Goal: Task Accomplishment & Management: Manage account settings

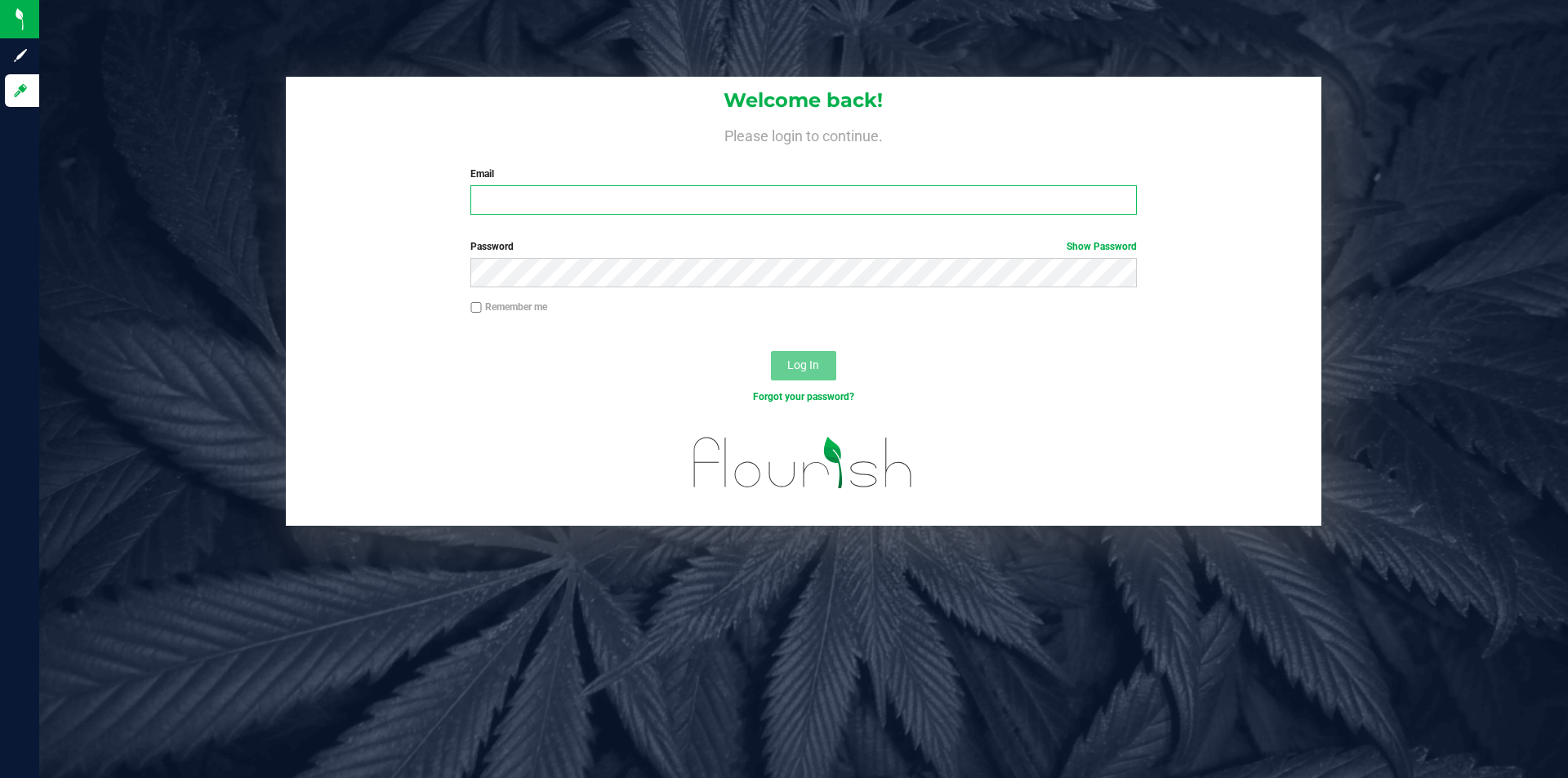
click at [509, 189] on input "Email" at bounding box center [804, 200] width 666 height 30
type input "[PERSON_NAME][EMAIL_ADDRESS][DOMAIN_NAME]"
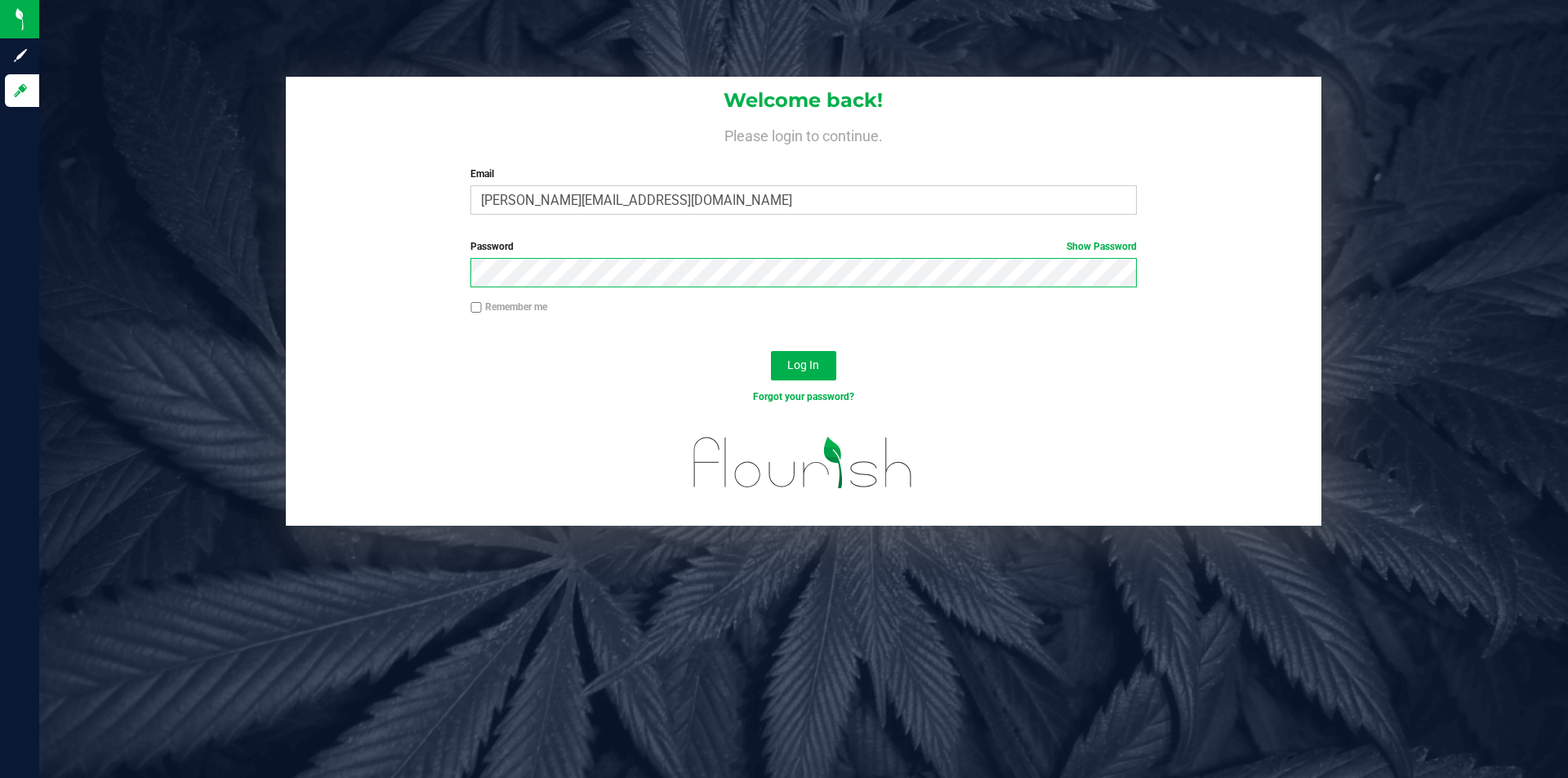
click at [771, 351] on button "Log In" at bounding box center [804, 366] width 65 height 30
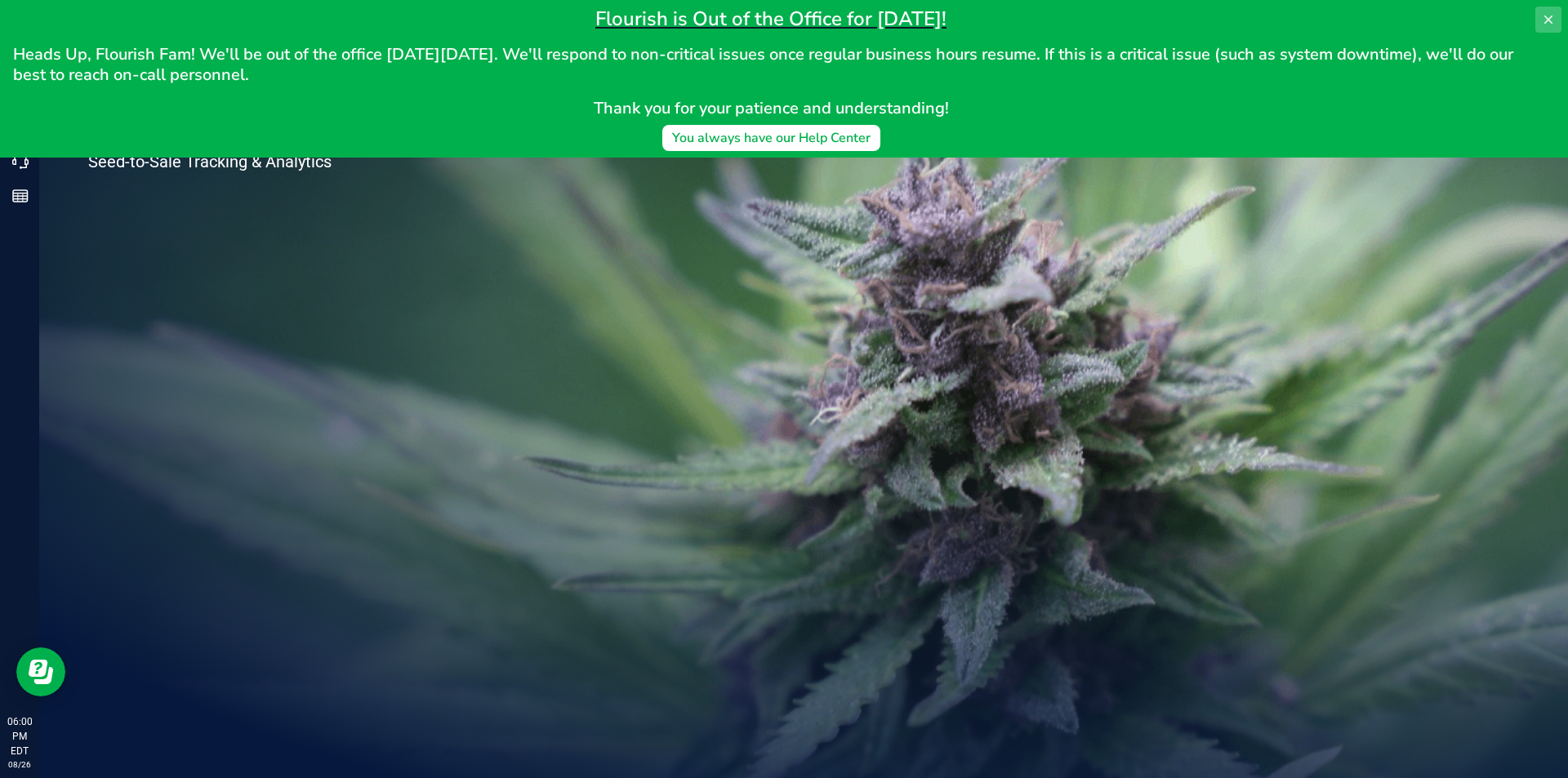
click at [1553, 16] on icon at bounding box center [1548, 19] width 13 height 13
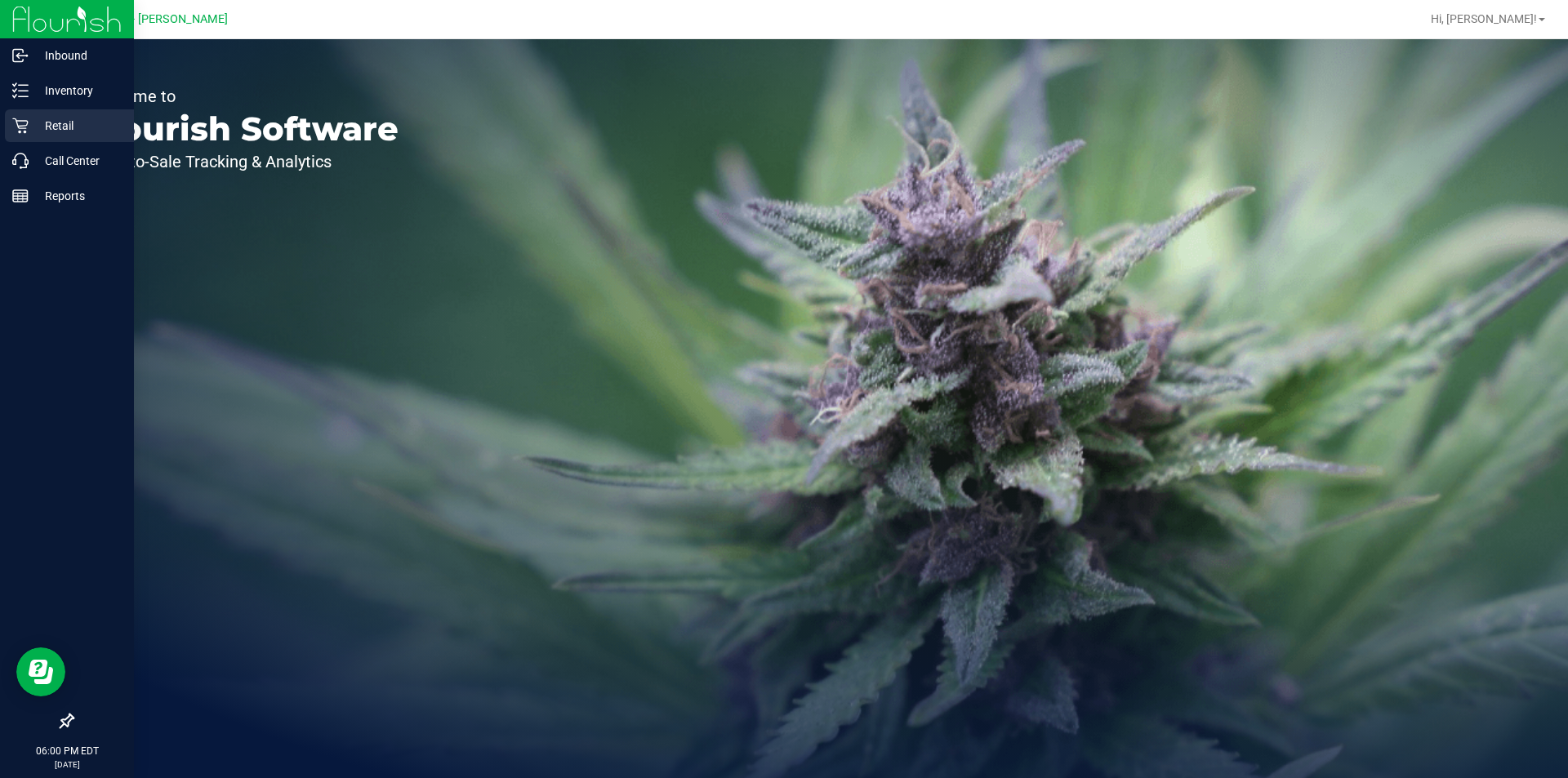
click at [84, 119] on p "Retail" at bounding box center [78, 125] width 98 height 19
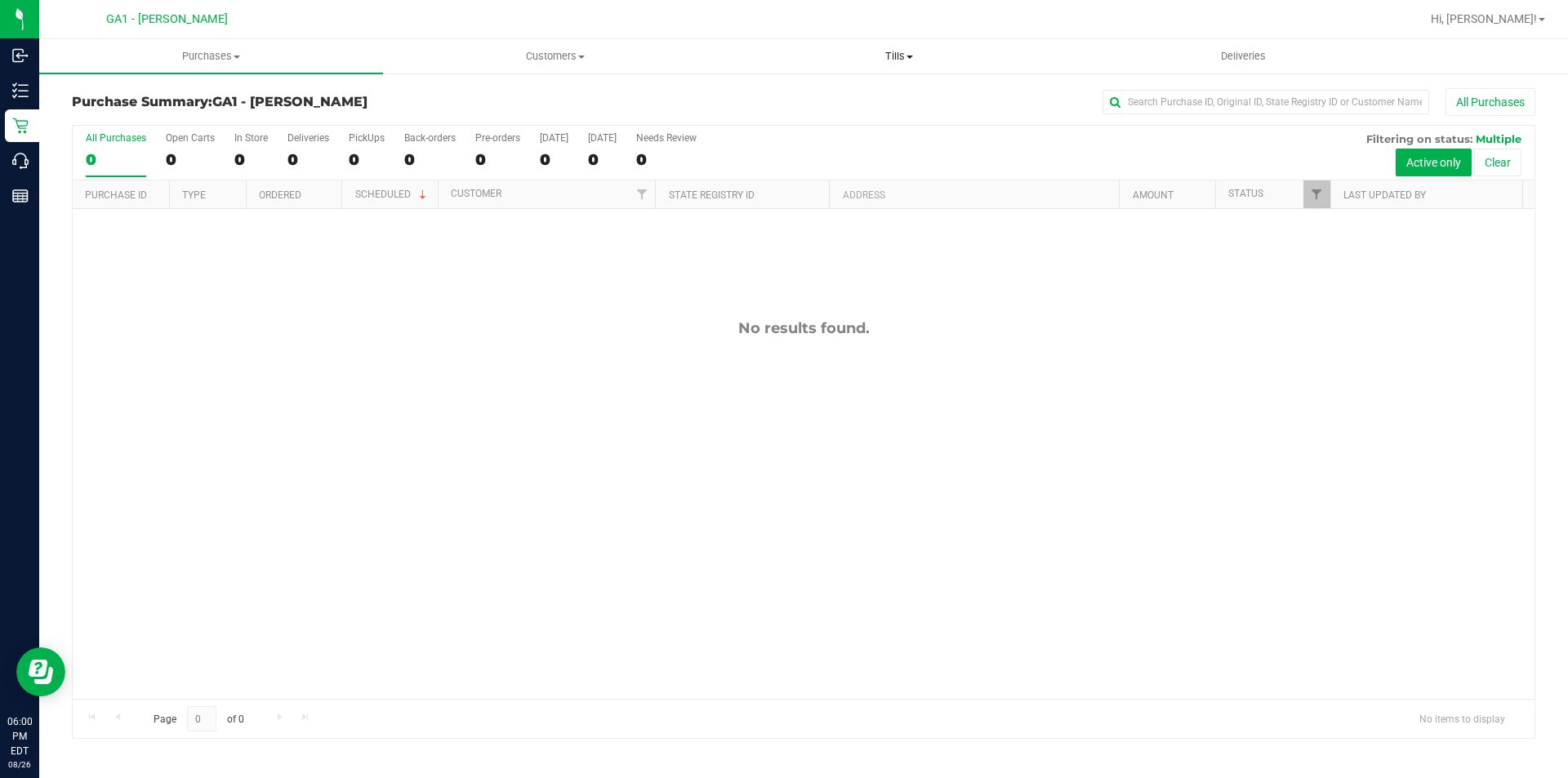
click at [872, 49] on span "Tills" at bounding box center [899, 56] width 343 height 15
click at [786, 98] on span "Manage tills" at bounding box center [782, 98] width 111 height 14
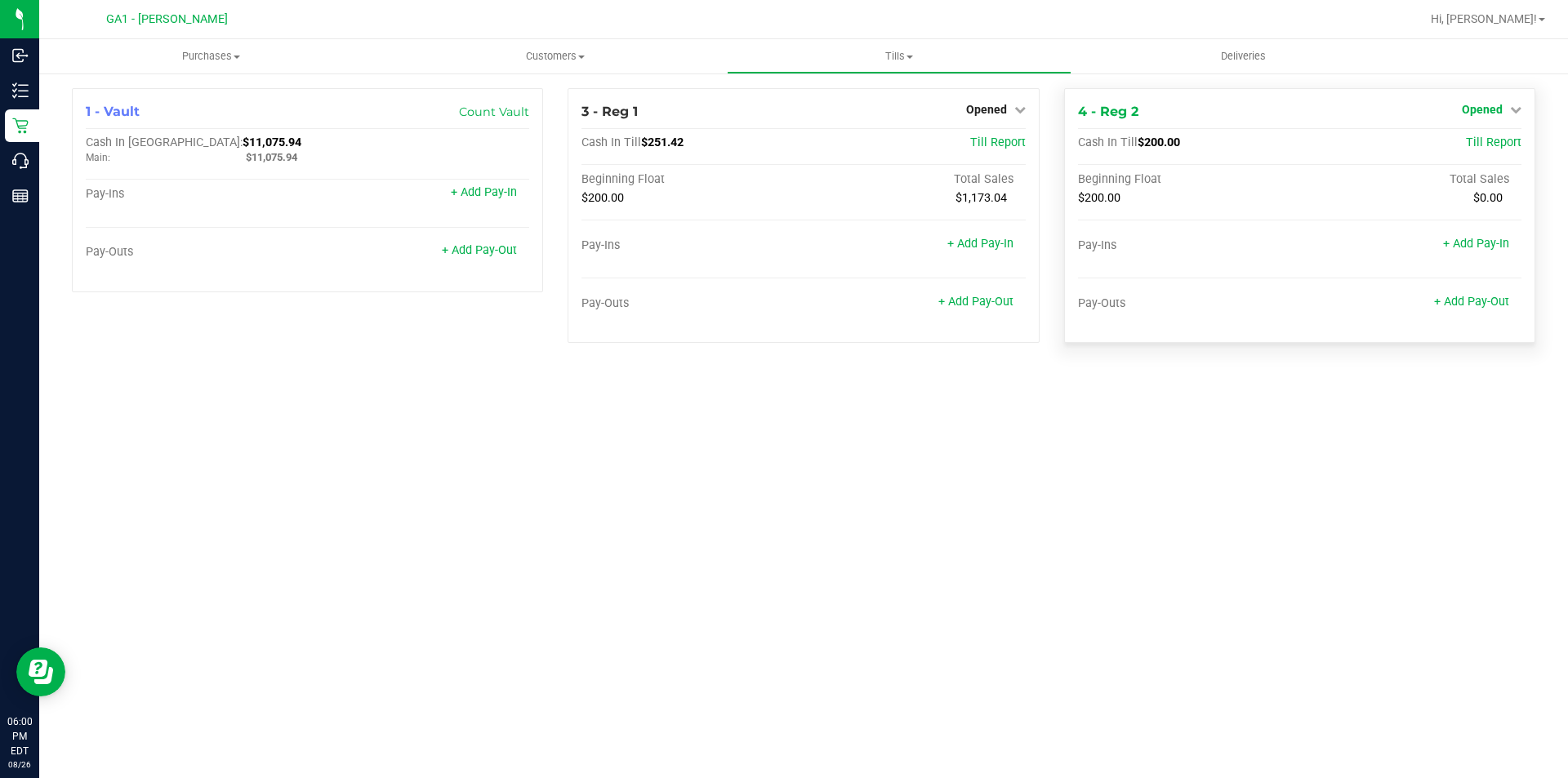
click at [1503, 109] on link "Opened" at bounding box center [1491, 109] width 59 height 13
click at [1499, 140] on link "Close Till" at bounding box center [1483, 143] width 44 height 13
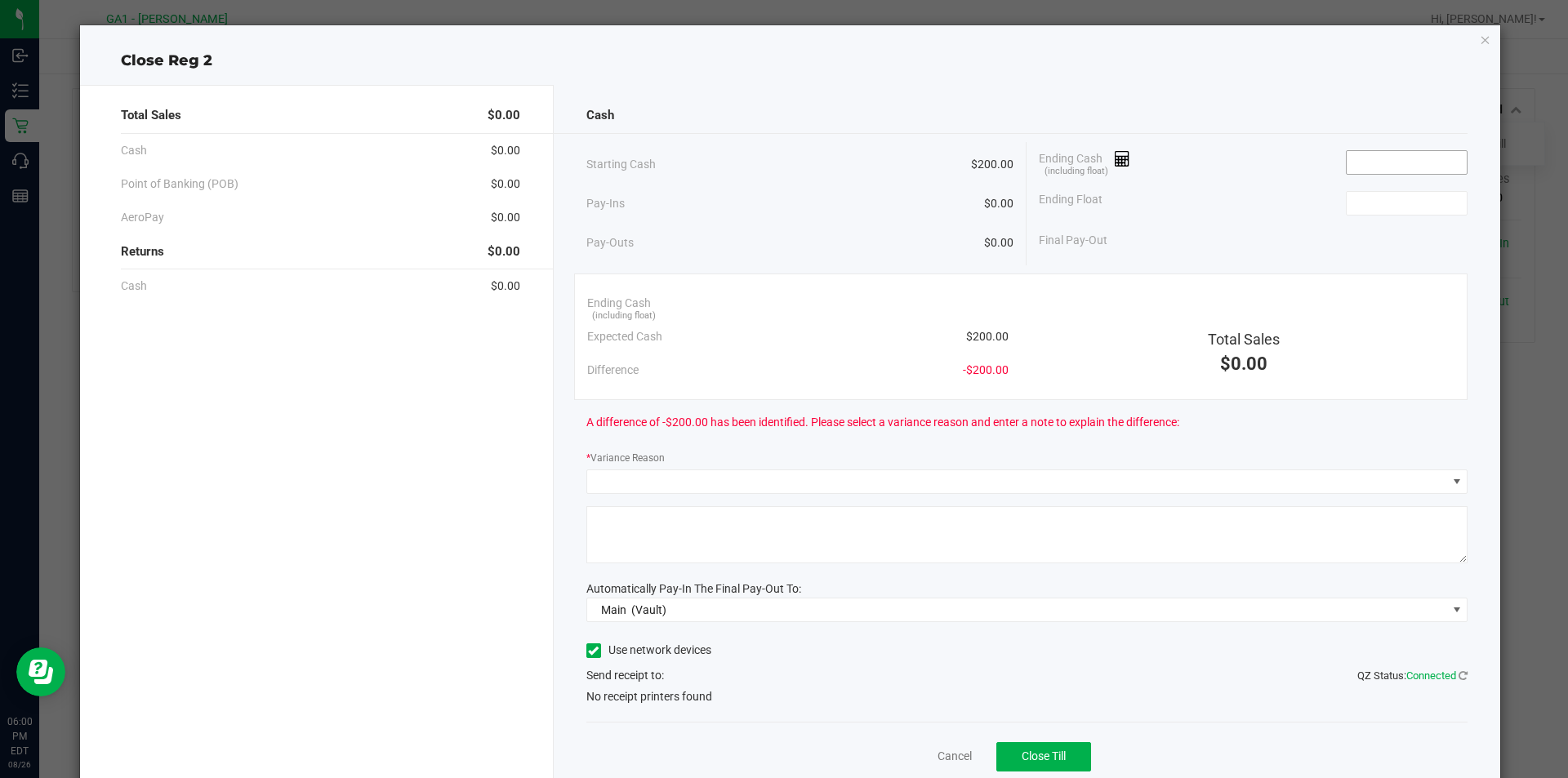
click at [1368, 174] on span at bounding box center [1407, 162] width 122 height 24
click at [1374, 166] on input at bounding box center [1407, 162] width 120 height 23
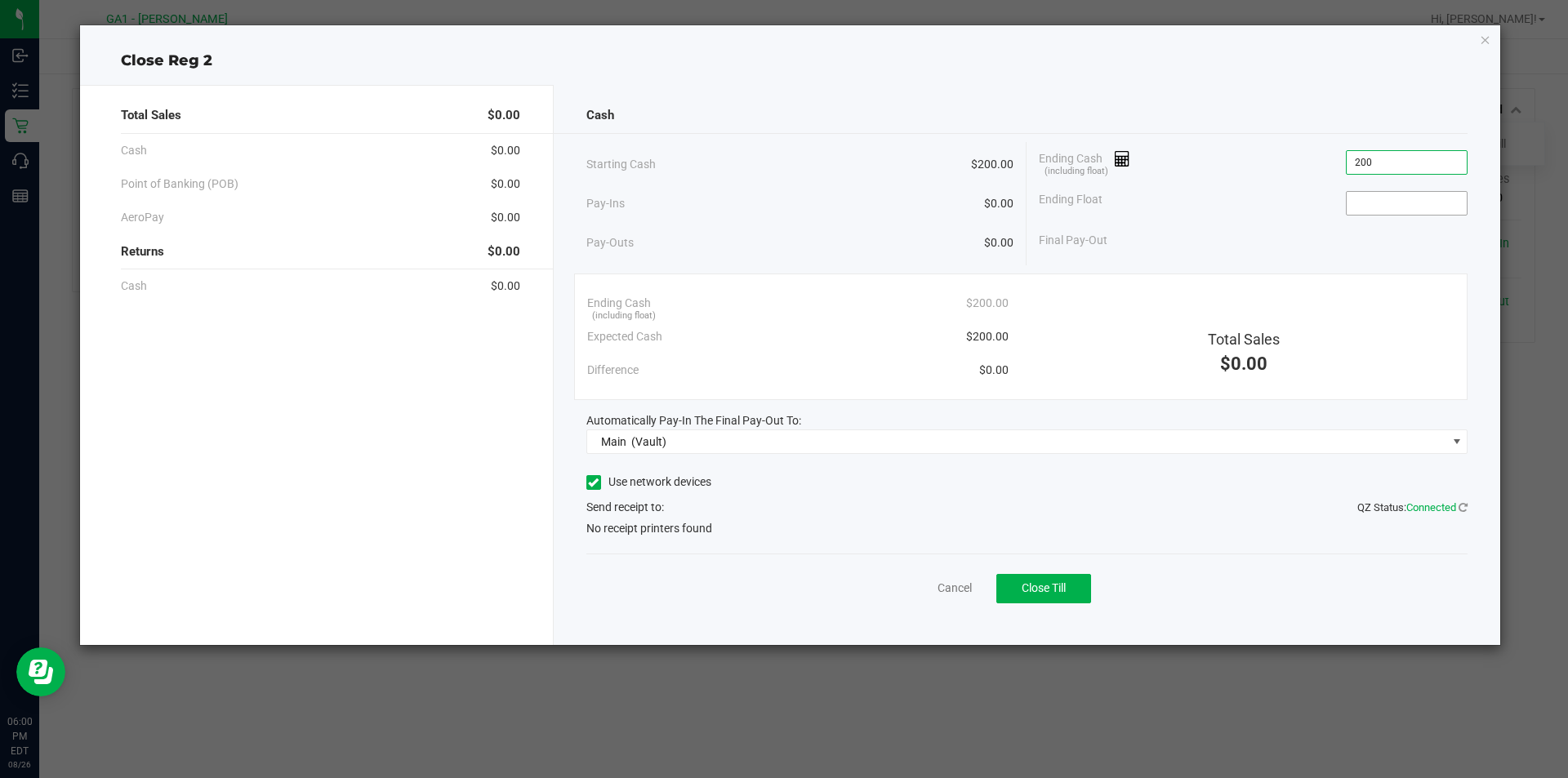
type input "$200.00"
click at [1410, 201] on input at bounding box center [1407, 203] width 120 height 23
type input "$200.00"
click at [694, 487] on label "Use network devices" at bounding box center [648, 483] width 125 height 17
click at [0, 0] on input "Use network devices" at bounding box center [0, 0] width 0 height 0
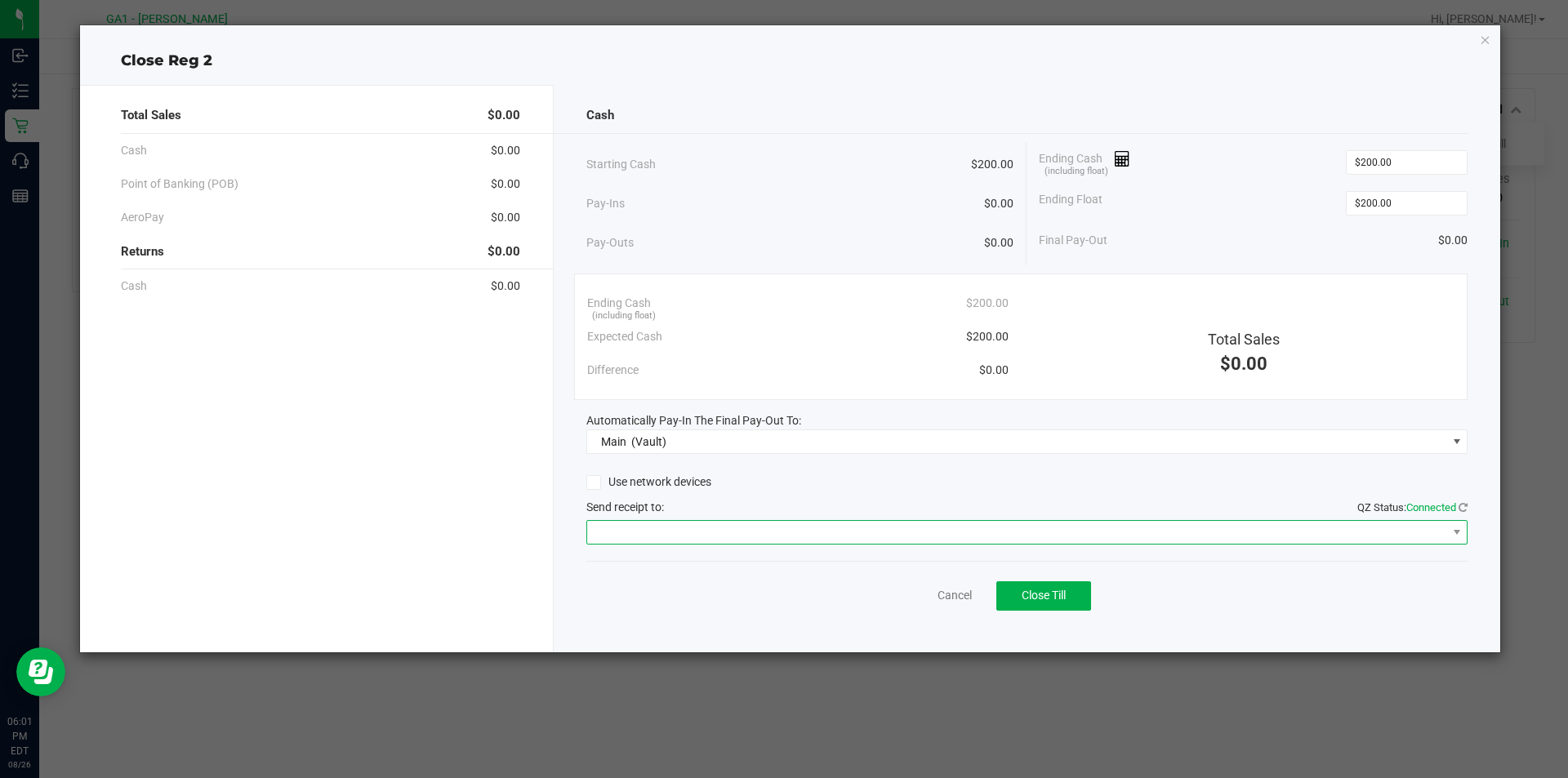
click at [686, 533] on span at bounding box center [1017, 532] width 860 height 23
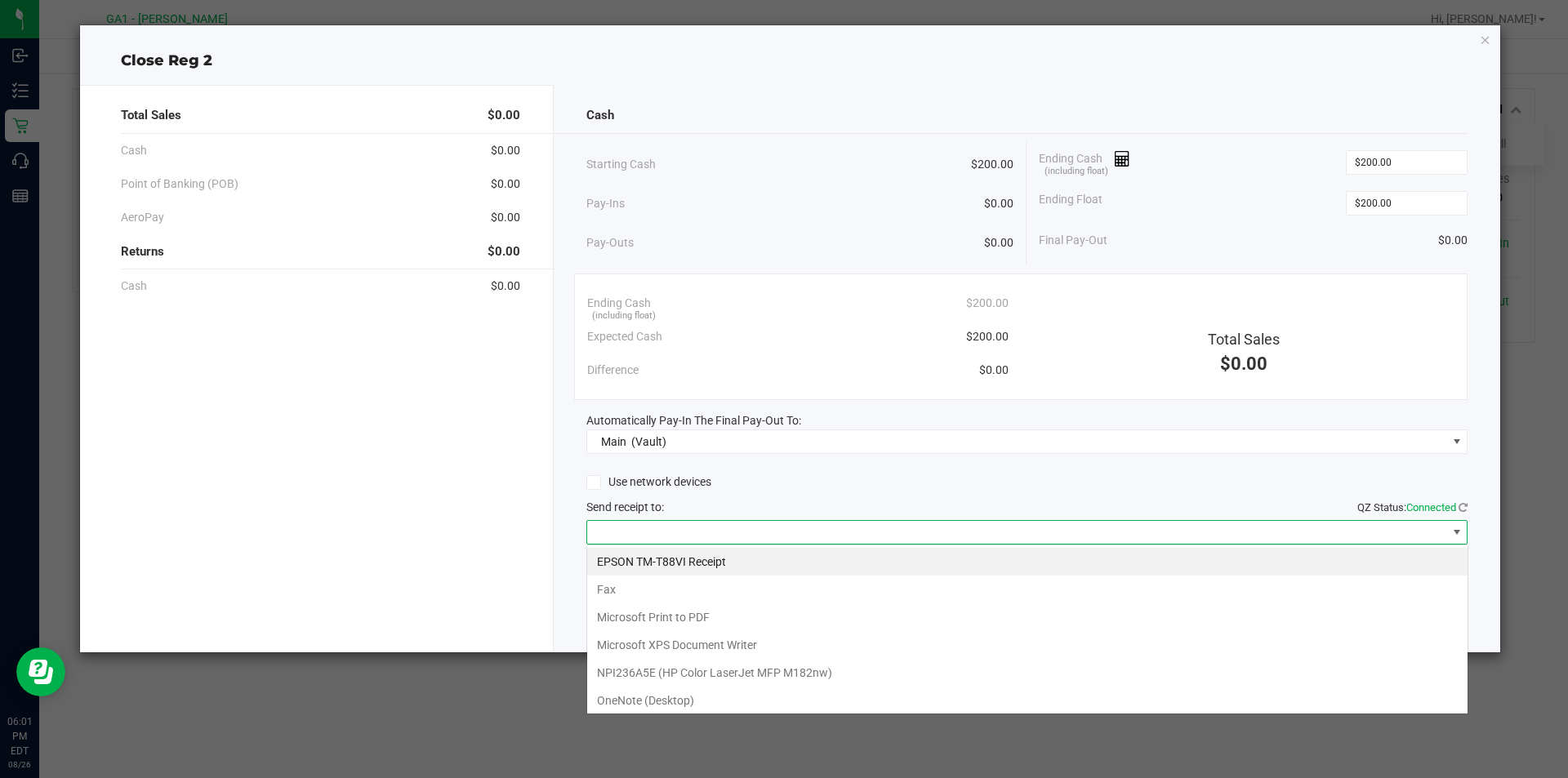
scroll to position [24, 881]
click at [688, 560] on Receipt "EPSON TM-T88VI Receipt" at bounding box center [1028, 562] width 880 height 28
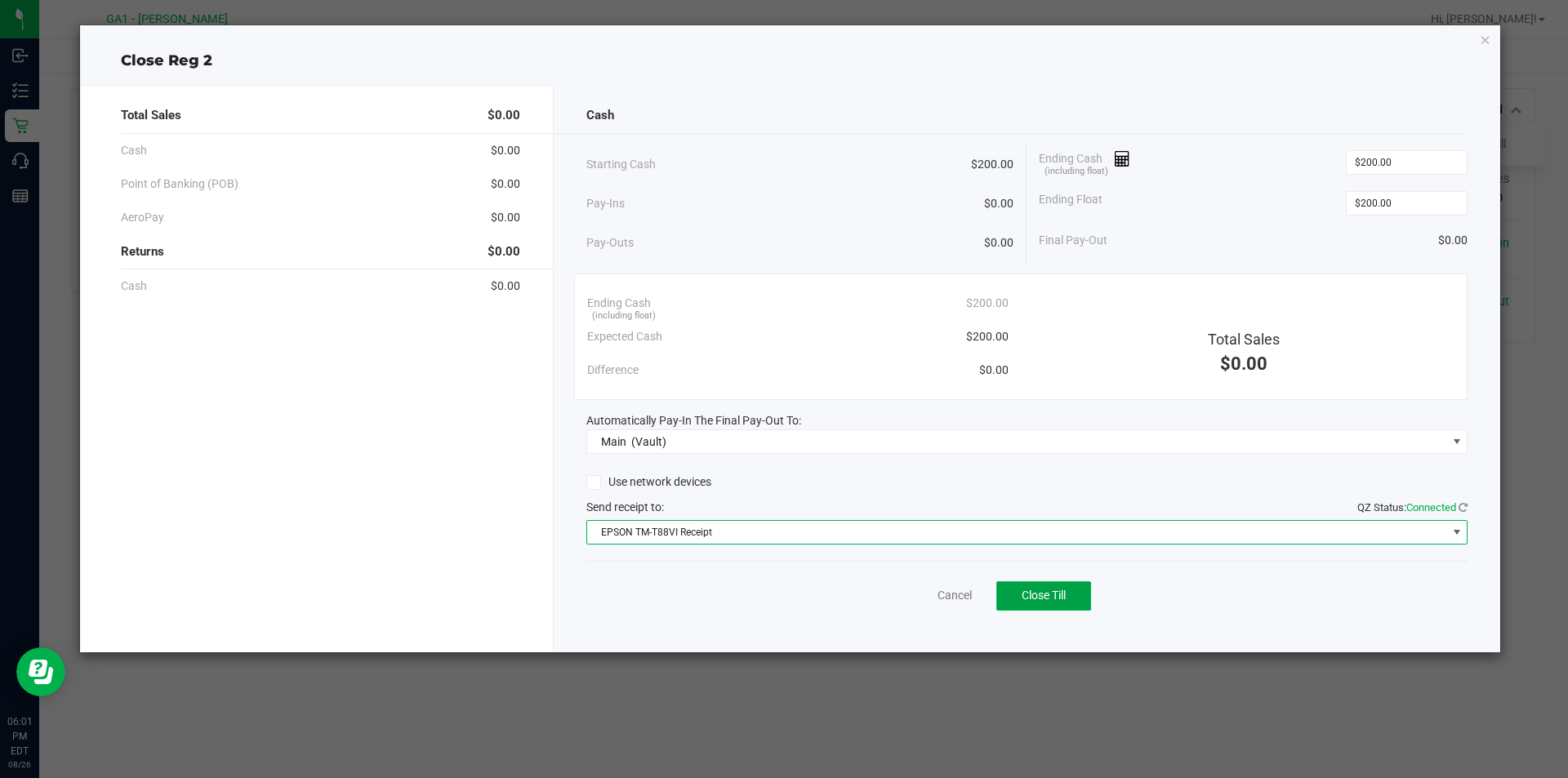
click at [1046, 591] on span "Close Till" at bounding box center [1043, 595] width 44 height 13
